Goal: Transaction & Acquisition: Purchase product/service

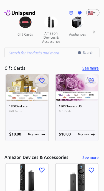
scroll to position [0, 35]
click at [49, 40] on button "amazon devices & accessories" at bounding box center [50, 37] width 27 height 19
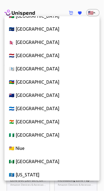
scroll to position [2011, 0]
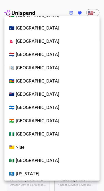
click at [43, 94] on li "🇳🇿 [GEOGRAPHIC_DATA]" at bounding box center [51, 94] width 95 height 13
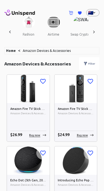
scroll to position [0, 749]
click at [76, 38] on button "swap crypto" at bounding box center [79, 34] width 28 height 13
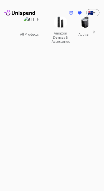
click at [76, 32] on button "appliances" at bounding box center [86, 34] width 25 height 13
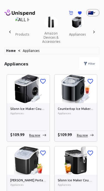
scroll to position [0, 10]
click at [95, 34] on icon at bounding box center [94, 32] width 6 height 6
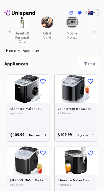
scroll to position [0, 749]
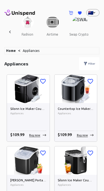
click at [76, 35] on button "swap crypto" at bounding box center [79, 34] width 28 height 13
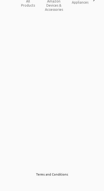
scroll to position [41, 0]
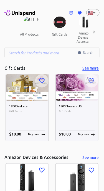
click at [64, 18] on img at bounding box center [59, 22] width 12 height 11
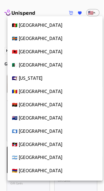
scroll to position [3014, 0]
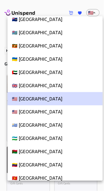
click at [51, 100] on li "🇺🇸 [GEOGRAPHIC_DATA]" at bounding box center [54, 98] width 95 height 13
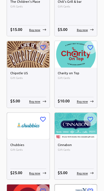
scroll to position [3334, 0]
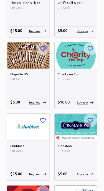
click at [83, 85] on div "Charity on Top Gift Cards $ 10.00 Buy now" at bounding box center [75, 89] width 43 height 40
click at [84, 67] on img at bounding box center [75, 55] width 43 height 27
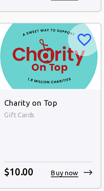
scroll to position [3333, 0]
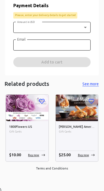
scroll to position [208, 0]
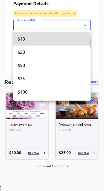
click at [56, 62] on li "$50" at bounding box center [51, 65] width 77 height 13
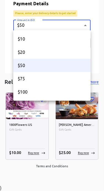
click at [59, 51] on li "$20" at bounding box center [51, 52] width 77 height 13
type input "20"
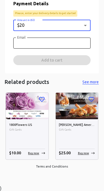
click at [77, 41] on input "Email" at bounding box center [51, 43] width 77 height 11
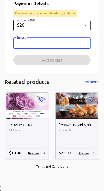
type input "anaza.sallywong@gmail.com"
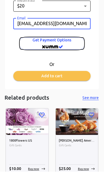
click at [62, 63] on span "Get Payment options" at bounding box center [51, 63] width 57 height 14
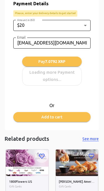
click at [65, 75] on div "Pay 7.0792 XRP Loading more Payment options..." at bounding box center [51, 71] width 59 height 29
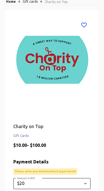
scroll to position [50, 0]
